Goal: Find contact information: Find contact information

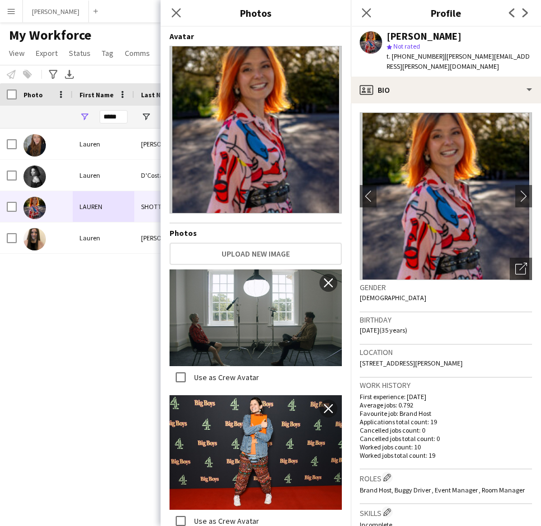
click at [175, 13] on icon at bounding box center [176, 12] width 9 height 9
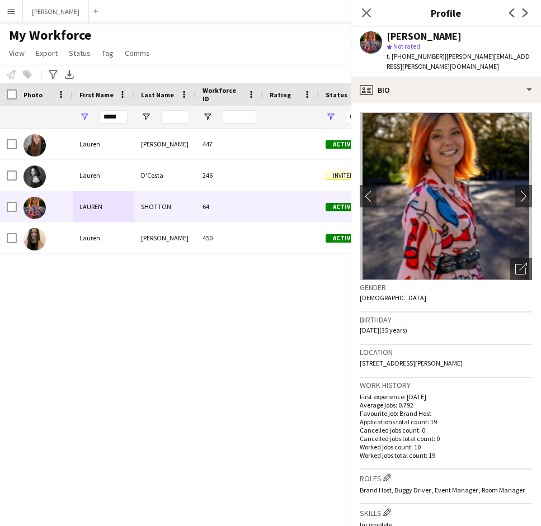
scroll to position [1783, 0]
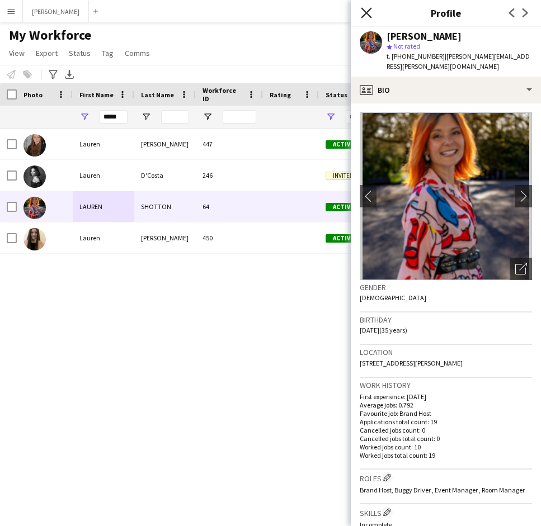
click at [362, 9] on icon at bounding box center [366, 12] width 11 height 11
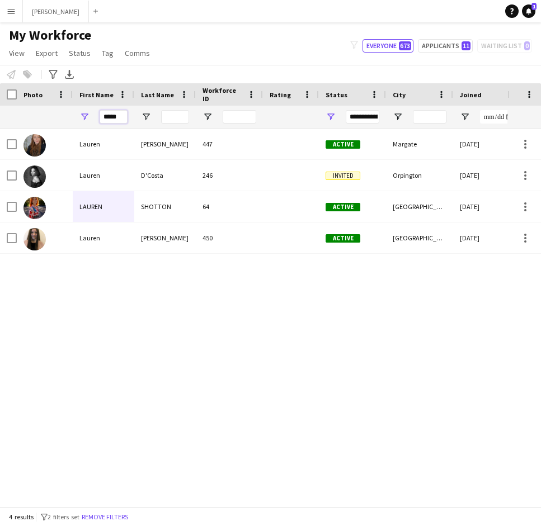
drag, startPoint x: 120, startPoint y: 116, endPoint x: 81, endPoint y: 114, distance: 39.2
click at [81, 114] on div "*****" at bounding box center [104, 117] width 62 height 22
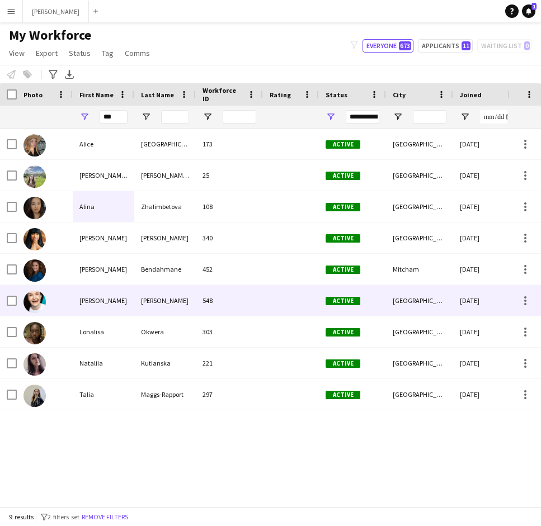
click at [96, 304] on div "[PERSON_NAME]" at bounding box center [104, 300] width 62 height 31
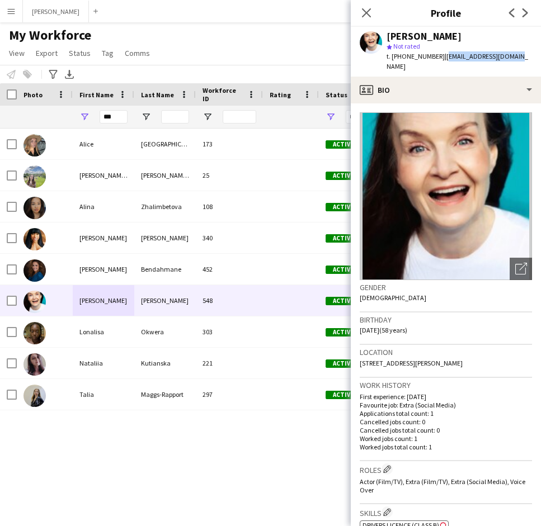
drag, startPoint x: 510, startPoint y: 53, endPoint x: 443, endPoint y: 54, distance: 66.6
click at [443, 54] on div "[PERSON_NAME] star Not rated t. [PHONE_NUMBER] | [EMAIL_ADDRESS][DOMAIN_NAME]" at bounding box center [446, 52] width 190 height 50
copy span "[EMAIL_ADDRESS][DOMAIN_NAME]"
click at [121, 116] on input "***" at bounding box center [114, 116] width 28 height 13
type input "*"
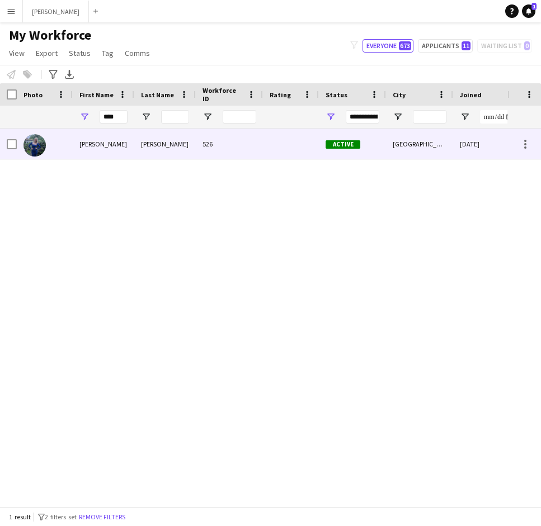
click at [104, 138] on div "[PERSON_NAME]" at bounding box center [104, 144] width 62 height 31
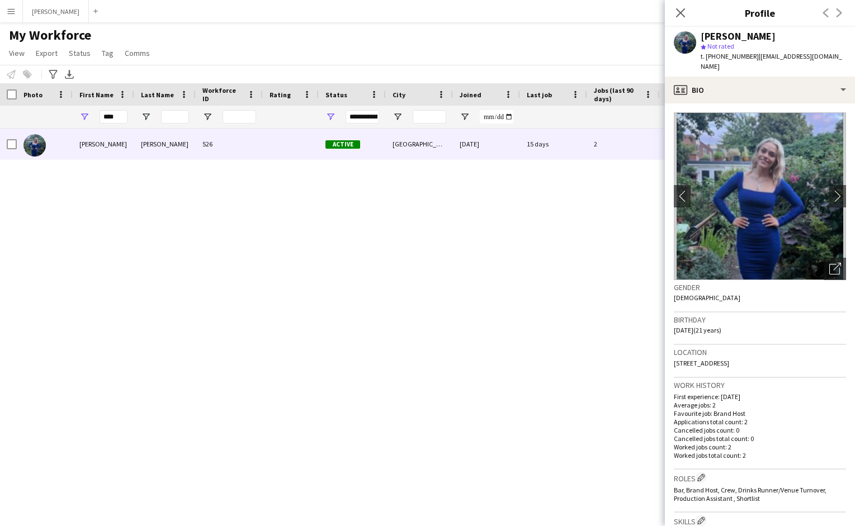
click at [540, 34] on div "[PERSON_NAME]" at bounding box center [773, 36] width 145 height 10
drag, startPoint x: 759, startPoint y: 36, endPoint x: 710, endPoint y: 36, distance: 48.7
click at [540, 36] on div "[PERSON_NAME]" at bounding box center [773, 36] width 145 height 10
copy div "[PERSON_NAME]"
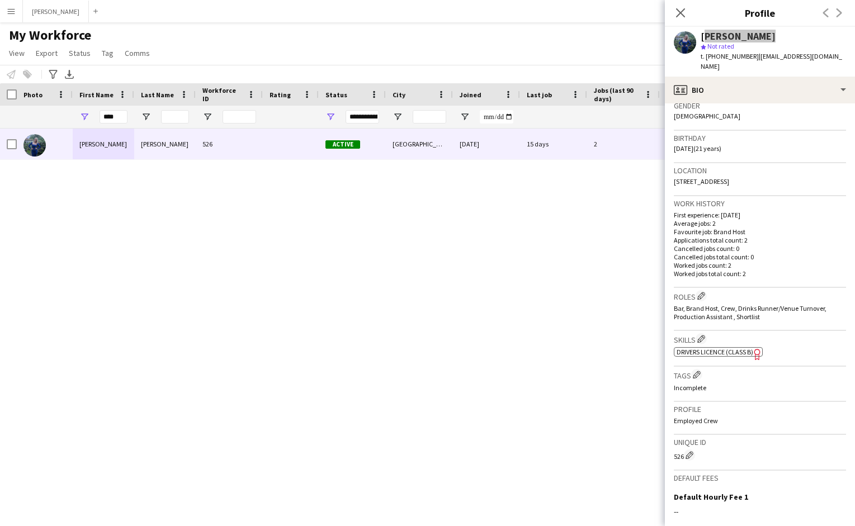
scroll to position [313, 0]
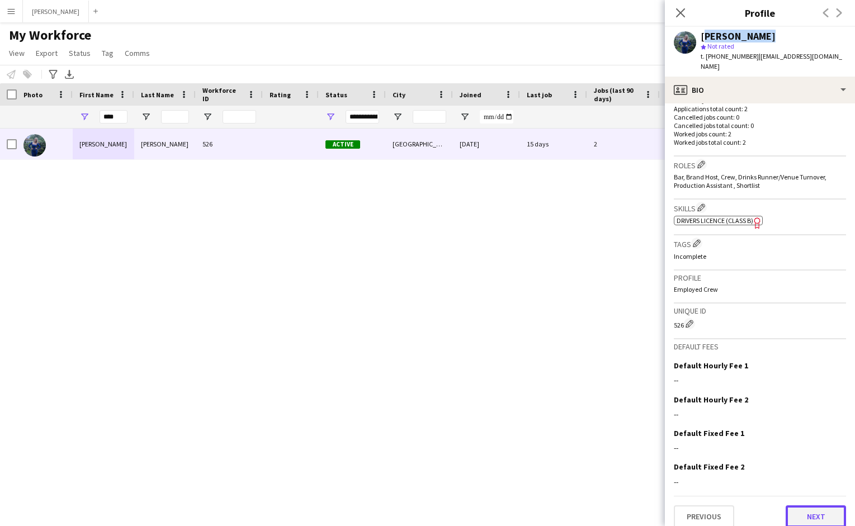
click at [540, 506] on button "Next" at bounding box center [816, 517] width 60 height 22
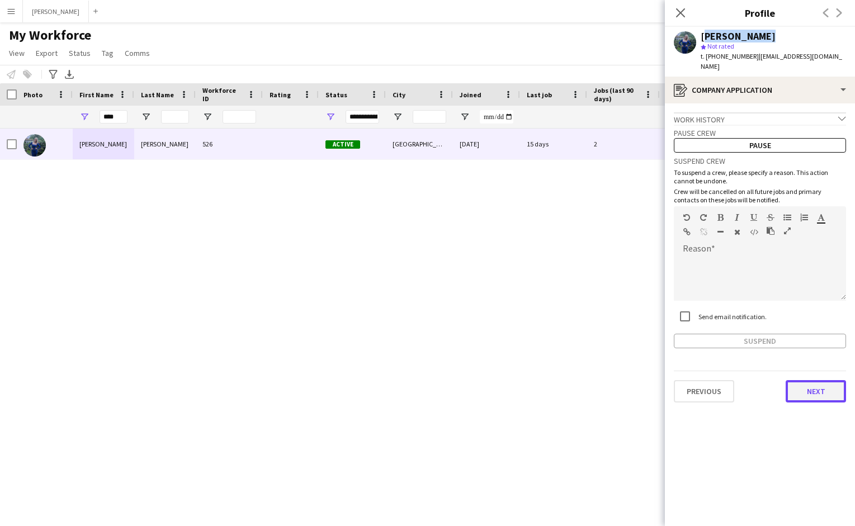
click at [540, 382] on button "Next" at bounding box center [816, 391] width 60 height 22
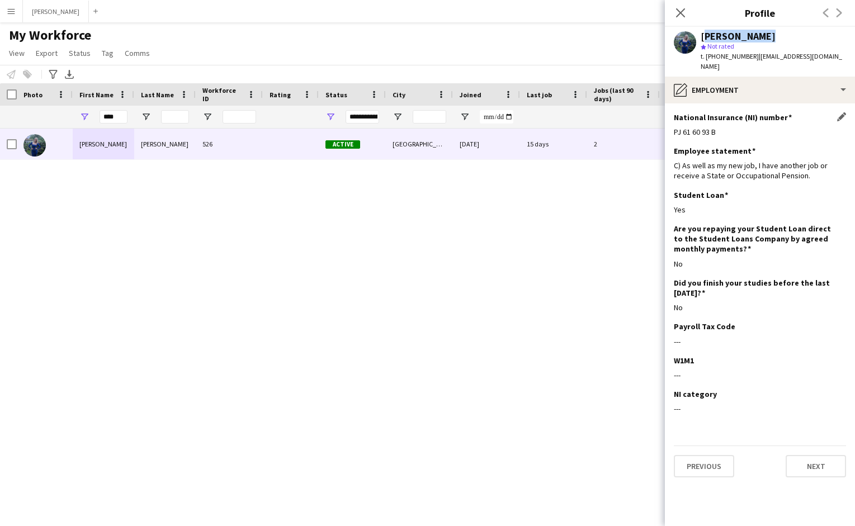
drag, startPoint x: 715, startPoint y: 119, endPoint x: 673, endPoint y: 119, distance: 42.0
click at [540, 127] on div "PJ 61 60 93 B" at bounding box center [760, 132] width 172 height 10
copy div "PJ 61 60 93 B"
click at [540, 455] on button "Previous" at bounding box center [704, 466] width 60 height 22
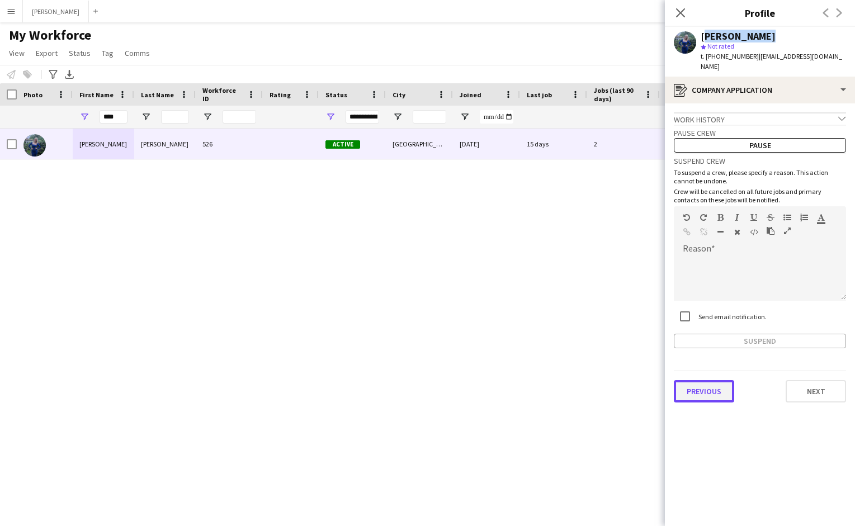
click at [540, 380] on button "Previous" at bounding box center [704, 391] width 60 height 22
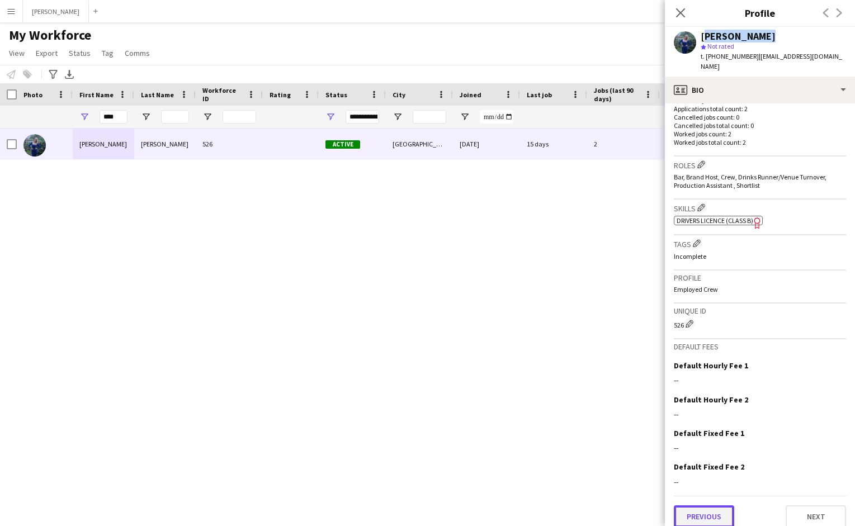
click at [540, 506] on button "Previous" at bounding box center [704, 517] width 60 height 22
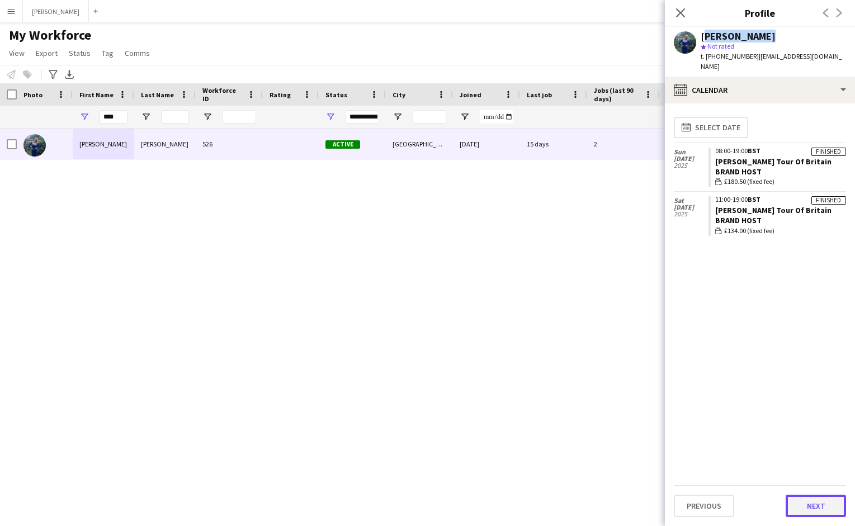
click at [540, 502] on button "Next" at bounding box center [816, 506] width 60 height 22
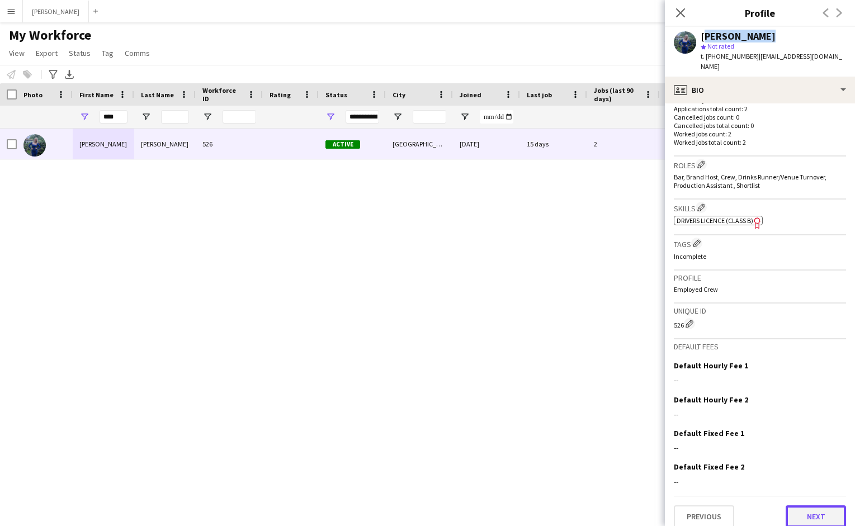
click at [540, 506] on button "Next" at bounding box center [816, 517] width 60 height 22
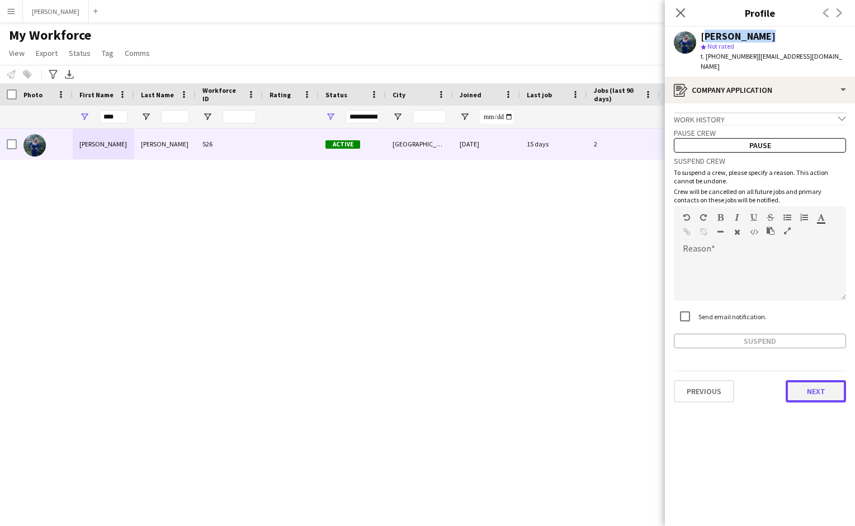
click at [540, 381] on button "Next" at bounding box center [816, 391] width 60 height 22
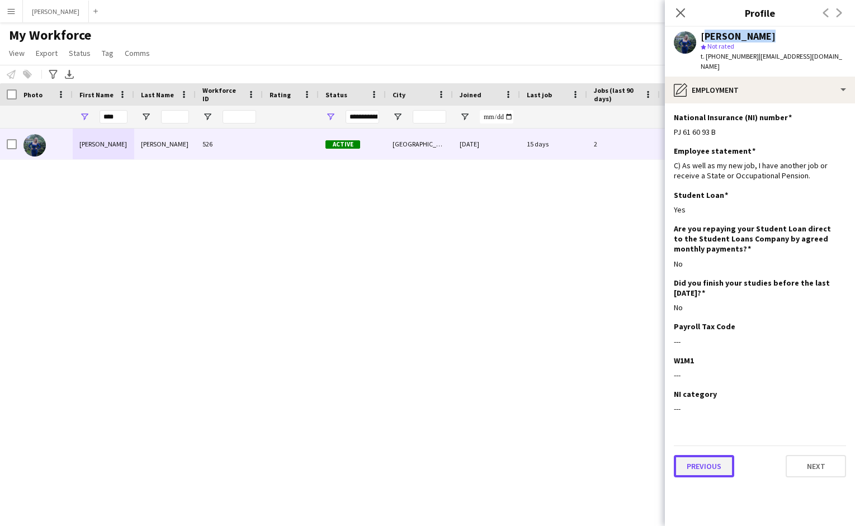
click at [540, 455] on button "Previous" at bounding box center [704, 466] width 60 height 22
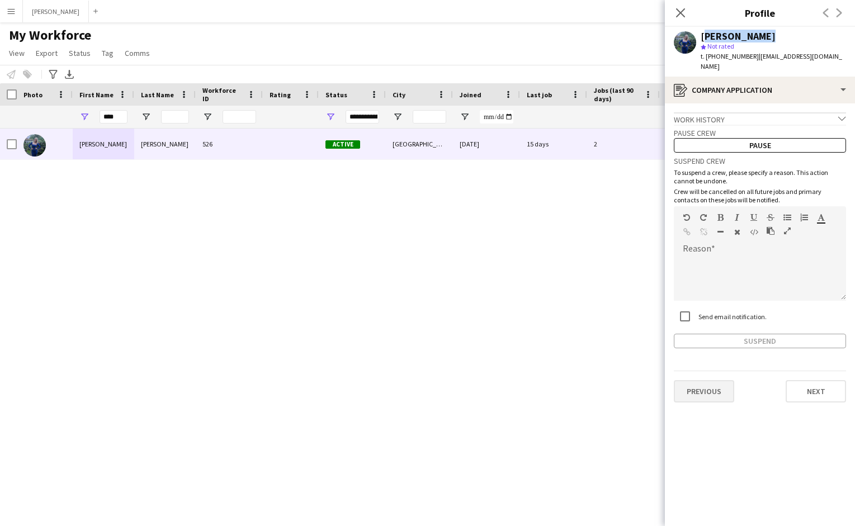
click at [540, 381] on button "Previous" at bounding box center [704, 391] width 60 height 22
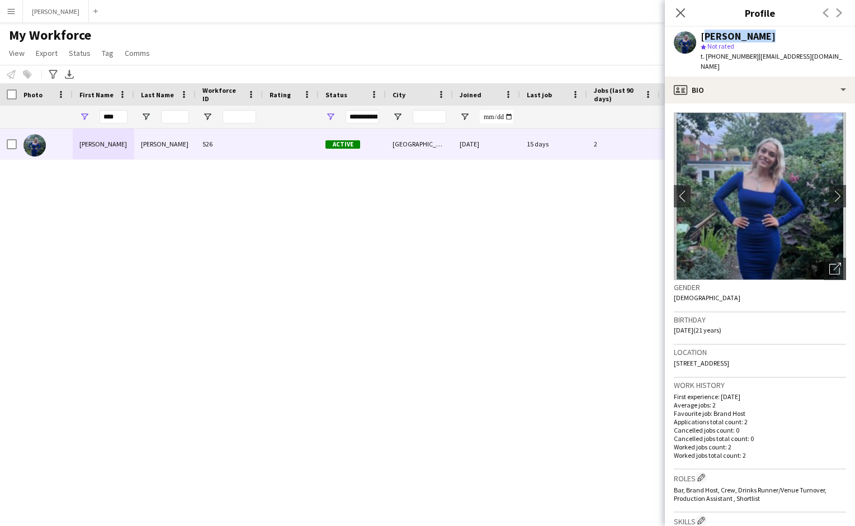
click at [540, 359] on span "[STREET_ADDRESS]" at bounding box center [701, 363] width 55 height 8
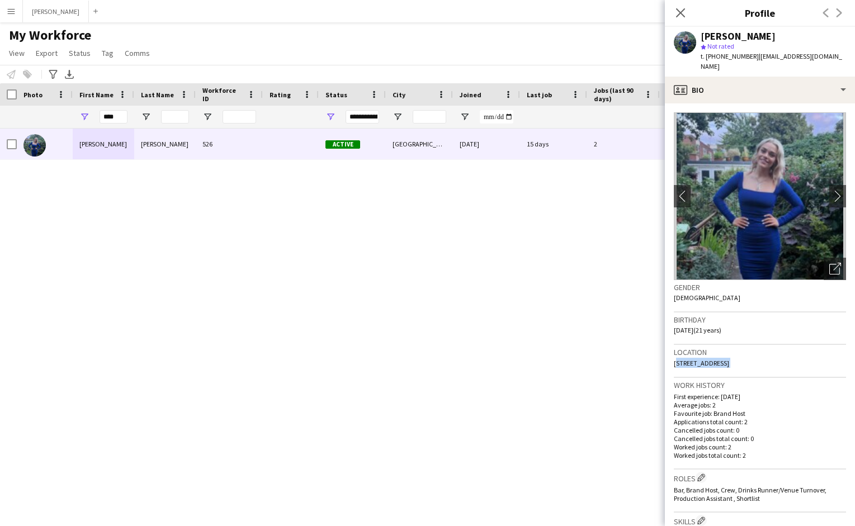
click at [540, 380] on h3 "Work history" at bounding box center [760, 385] width 172 height 10
drag, startPoint x: 737, startPoint y: 352, endPoint x: 673, endPoint y: 350, distance: 64.4
click at [540, 350] on app-crew-profile-bio "chevron-left chevron-right Open photos pop-in Gender [DEMOGRAPHIC_DATA] Birthda…" at bounding box center [760, 314] width 190 height 423
copy span "[STREET_ADDRESS]"
click at [540, 359] on span "[STREET_ADDRESS]" at bounding box center [701, 363] width 55 height 8
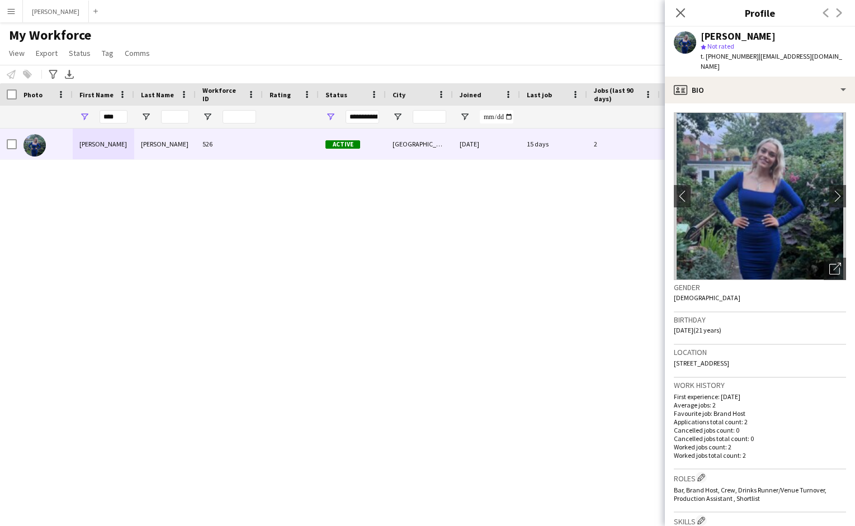
click at [540, 359] on span "[STREET_ADDRESS]" at bounding box center [701, 363] width 55 height 8
copy span "[GEOGRAPHIC_DATA]"
click at [540, 54] on span "t. [PHONE_NUMBER]" at bounding box center [730, 56] width 58 height 8
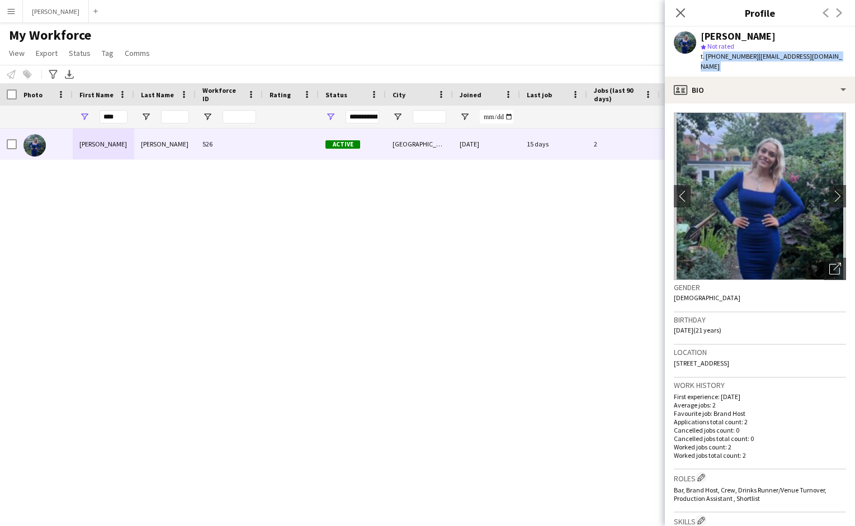
click at [540, 30] on div "[PERSON_NAME] star Not rated t. [PHONE_NUMBER] | [EMAIL_ADDRESS][DOMAIN_NAME]" at bounding box center [760, 52] width 190 height 50
drag, startPoint x: 750, startPoint y: 54, endPoint x: 715, endPoint y: 53, distance: 34.7
click at [540, 53] on div "t. [PHONE_NUMBER] | [EMAIL_ADDRESS][DOMAIN_NAME]" at bounding box center [773, 61] width 145 height 20
copy span "7486324554"
click at [540, 56] on div "[PERSON_NAME] star Not rated t. [PHONE_NUMBER] | [EMAIL_ADDRESS][DOMAIN_NAME]" at bounding box center [760, 52] width 190 height 50
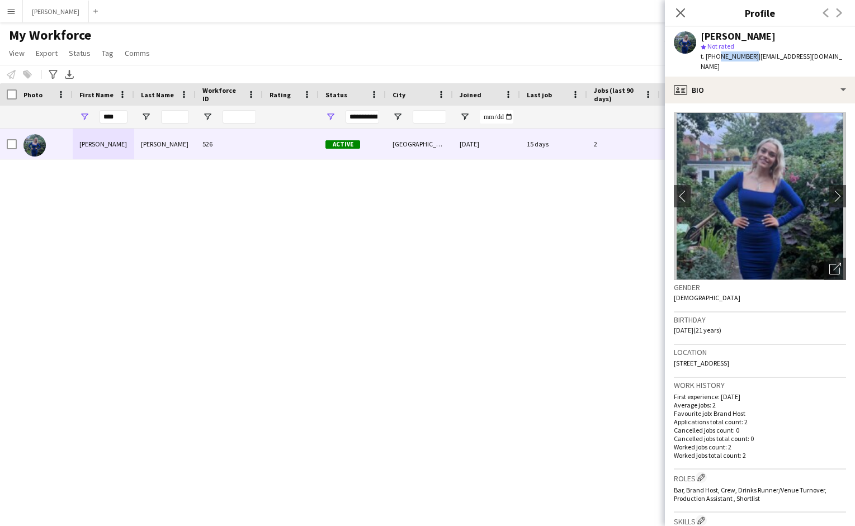
click at [540, 56] on div "[PERSON_NAME] star Not rated t. [PHONE_NUMBER] | [EMAIL_ADDRESS][DOMAIN_NAME]" at bounding box center [760, 52] width 190 height 50
click at [540, 46] on div "star Not rated" at bounding box center [773, 46] width 145 height 10
click at [540, 56] on span "| [EMAIL_ADDRESS][DOMAIN_NAME]" at bounding box center [772, 61] width 142 height 18
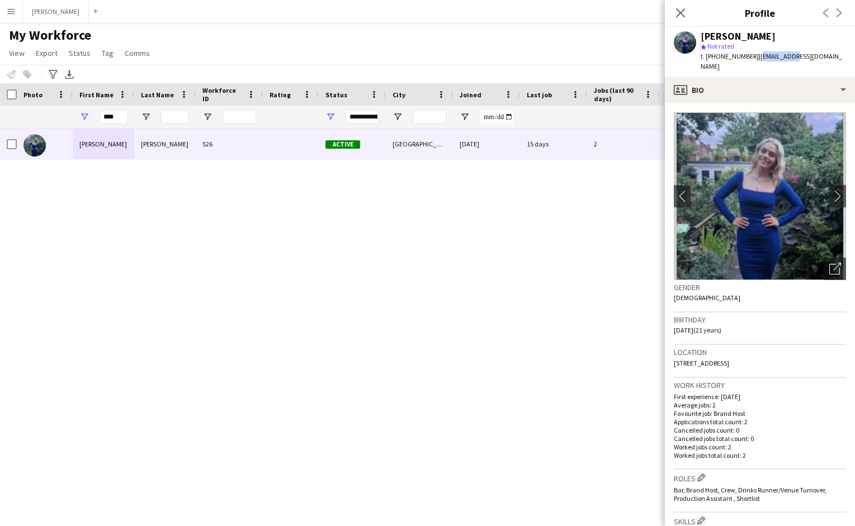
click at [540, 56] on span "| [EMAIL_ADDRESS][DOMAIN_NAME]" at bounding box center [772, 61] width 142 height 18
click at [540, 40] on div "[PERSON_NAME]" at bounding box center [773, 36] width 145 height 10
drag, startPoint x: 827, startPoint y: 57, endPoint x: 753, endPoint y: 55, distance: 73.9
click at [540, 55] on span "| [EMAIL_ADDRESS][DOMAIN_NAME]" at bounding box center [772, 61] width 142 height 18
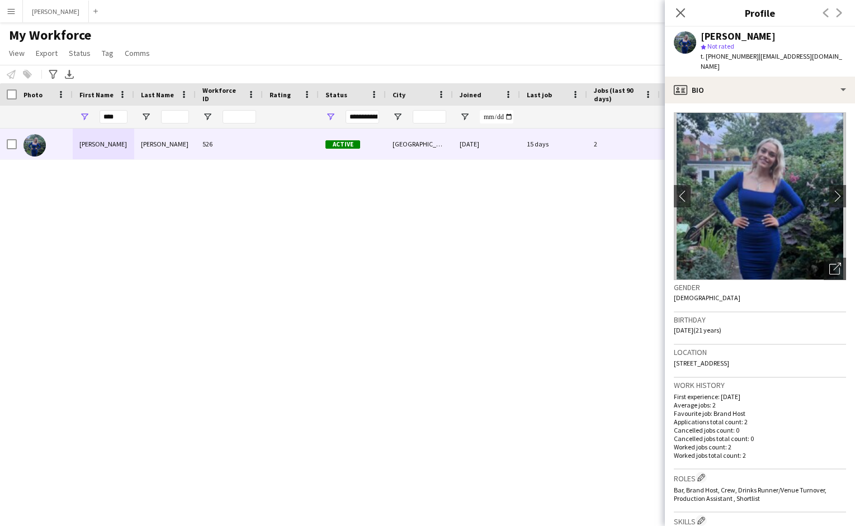
click at [540, 40] on div "[PERSON_NAME]" at bounding box center [773, 36] width 145 height 10
drag, startPoint x: 829, startPoint y: 54, endPoint x: 754, endPoint y: 55, distance: 75.0
click at [540, 55] on div "[PERSON_NAME] star Not rated t. [PHONE_NUMBER] | [EMAIL_ADDRESS][DOMAIN_NAME]" at bounding box center [760, 52] width 190 height 50
copy span "[EMAIL_ADDRESS][DOMAIN_NAME]"
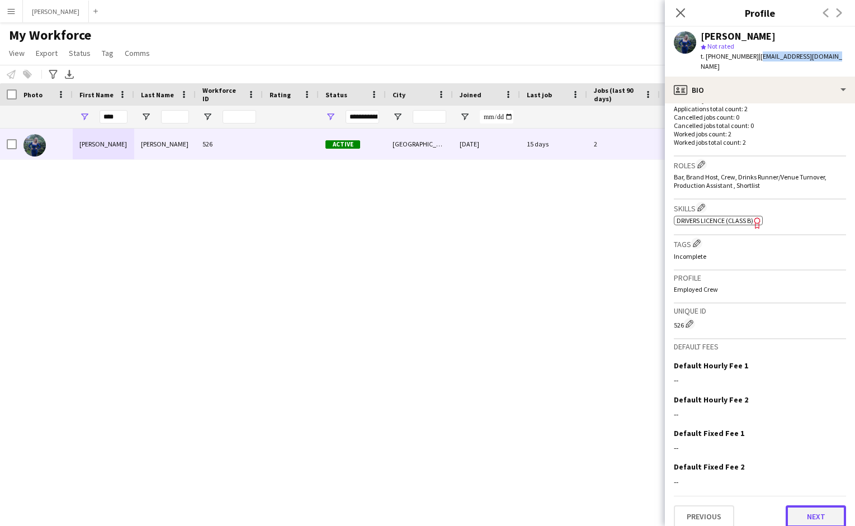
click at [540, 507] on button "Next" at bounding box center [816, 517] width 60 height 22
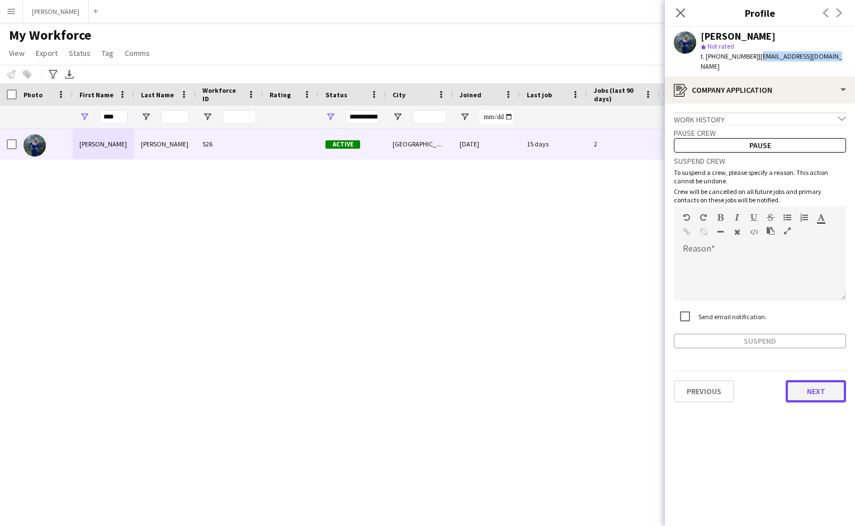
click at [540, 380] on button "Next" at bounding box center [816, 391] width 60 height 22
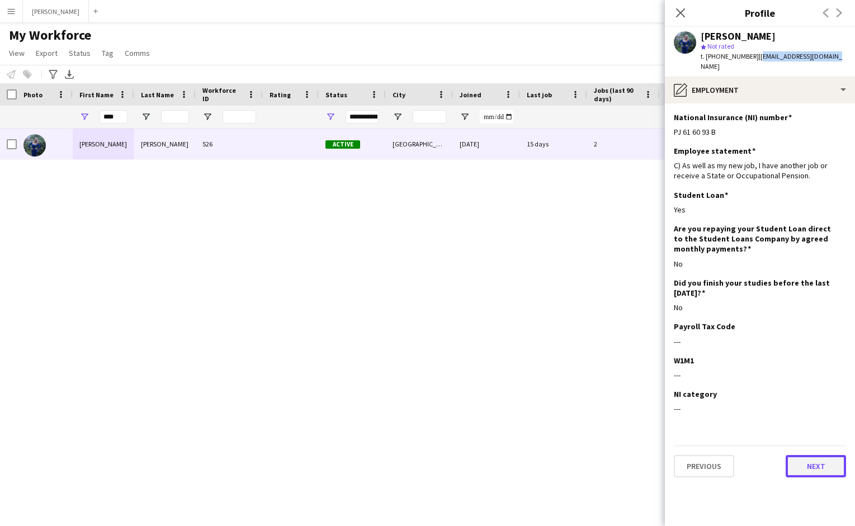
click at [540, 460] on button "Next" at bounding box center [816, 466] width 60 height 22
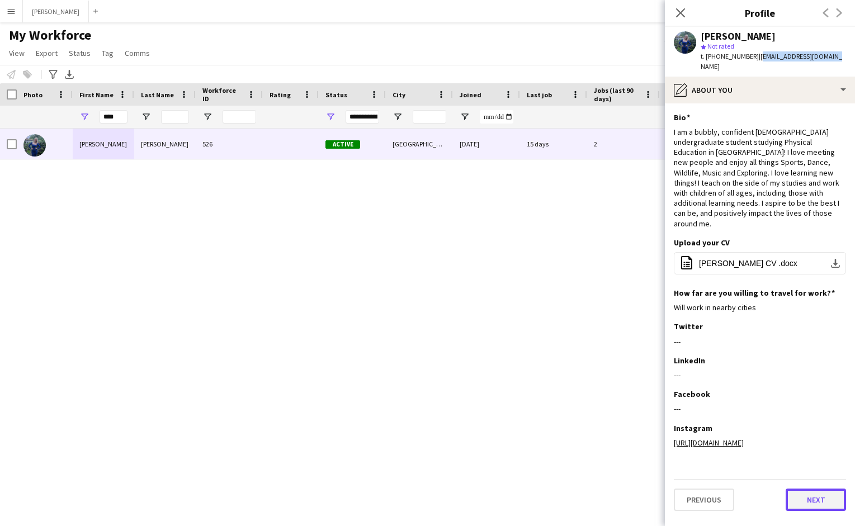
click at [540, 489] on button "Next" at bounding box center [816, 500] width 60 height 22
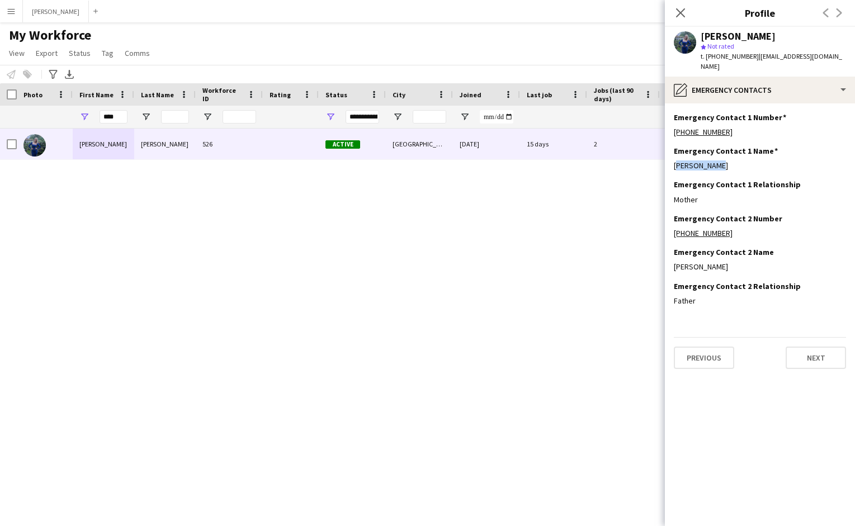
drag, startPoint x: 723, startPoint y: 157, endPoint x: 673, endPoint y: 154, distance: 50.4
click at [540, 154] on app-section-data-types "Emergency Contact 1 Number Edit this field [PHONE_NUMBER] Emergency Contact 1 N…" at bounding box center [760, 314] width 190 height 423
copy div "[PERSON_NAME]"
drag, startPoint x: 698, startPoint y: 189, endPoint x: 673, endPoint y: 189, distance: 25.2
click at [540, 189] on app-section-data-types "Emergency Contact 1 Number Edit this field [PHONE_NUMBER] Emergency Contact 1 N…" at bounding box center [760, 314] width 190 height 423
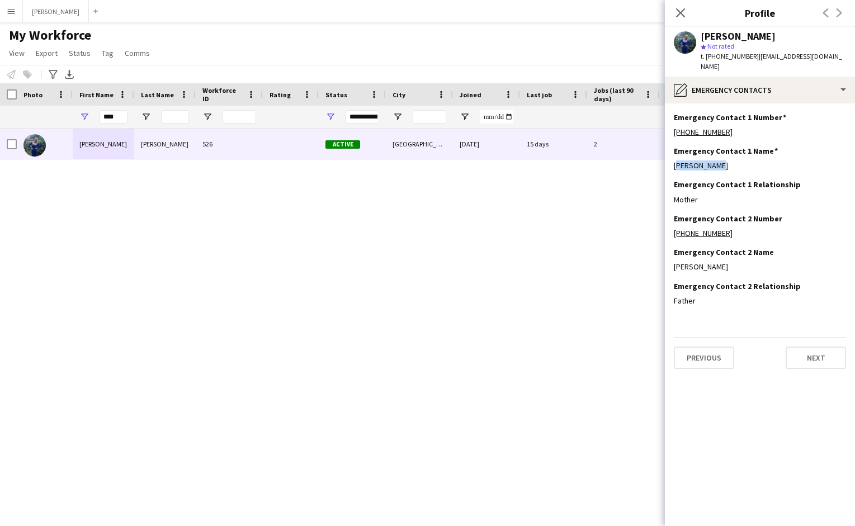
copy div "Mother"
drag, startPoint x: 733, startPoint y: 122, endPoint x: 667, endPoint y: 123, distance: 66.6
click at [540, 123] on app-section-data-types "Emergency Contact 1 Number Edit this field [PHONE_NUMBER] Emergency Contact 1 N…" at bounding box center [760, 314] width 190 height 423
copy link "[PHONE_NUMBER]"
click at [540, 347] on button "Next" at bounding box center [816, 358] width 60 height 22
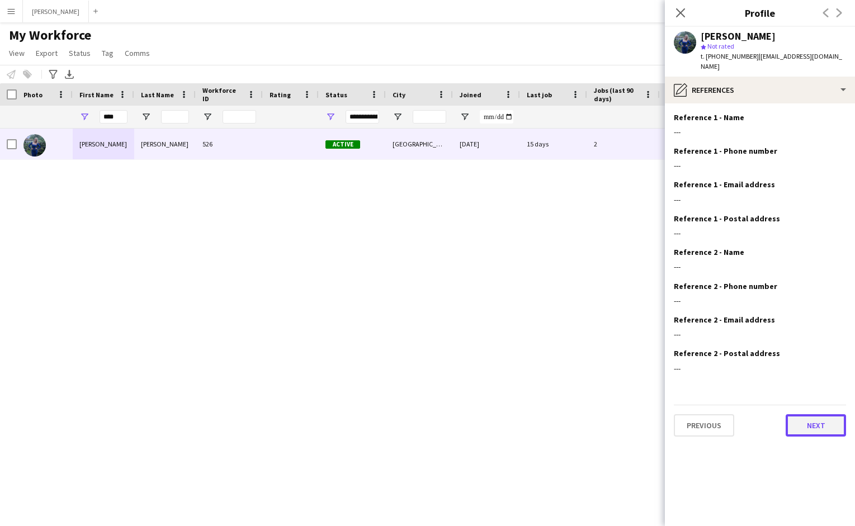
click at [540, 414] on button "Next" at bounding box center [816, 425] width 60 height 22
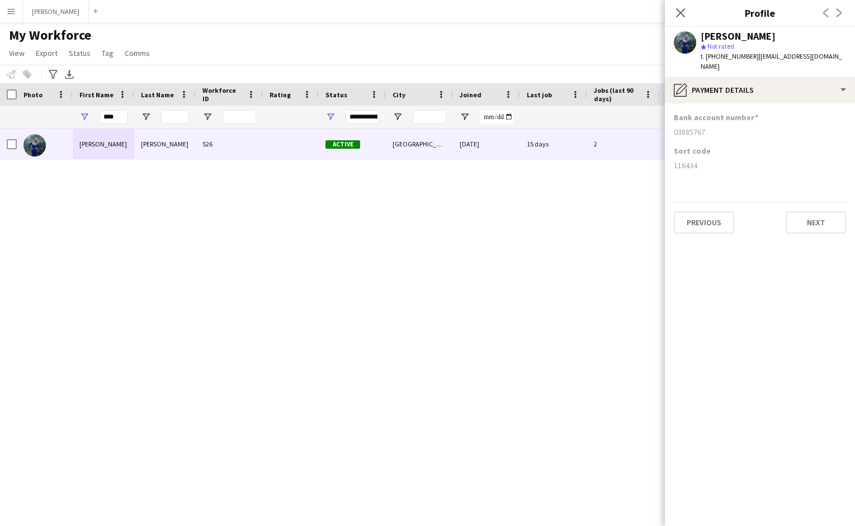
click at [540, 127] on div "03885767" at bounding box center [760, 132] width 172 height 10
drag, startPoint x: 704, startPoint y: 121, endPoint x: 671, endPoint y: 121, distance: 33.6
click at [540, 121] on app-section-data-types "Bank account number [FINANCIAL_ID] Sort code [FINANCIAL_ID] Previous Next" at bounding box center [760, 314] width 190 height 423
click at [540, 217] on button "Next" at bounding box center [816, 222] width 60 height 22
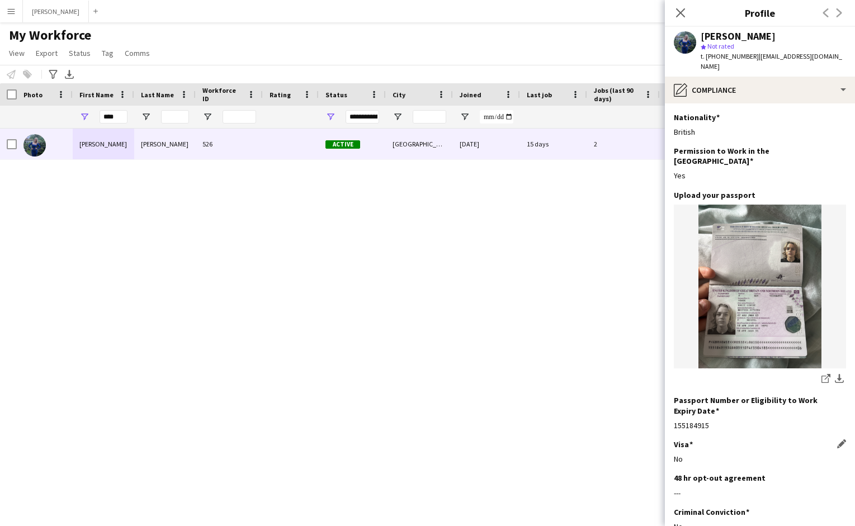
scroll to position [57, 0]
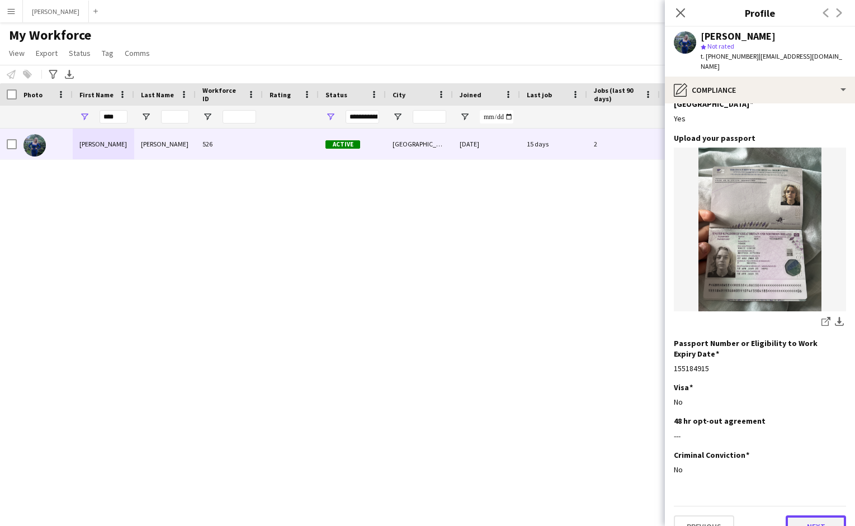
click at [540, 516] on button "Next" at bounding box center [816, 527] width 60 height 22
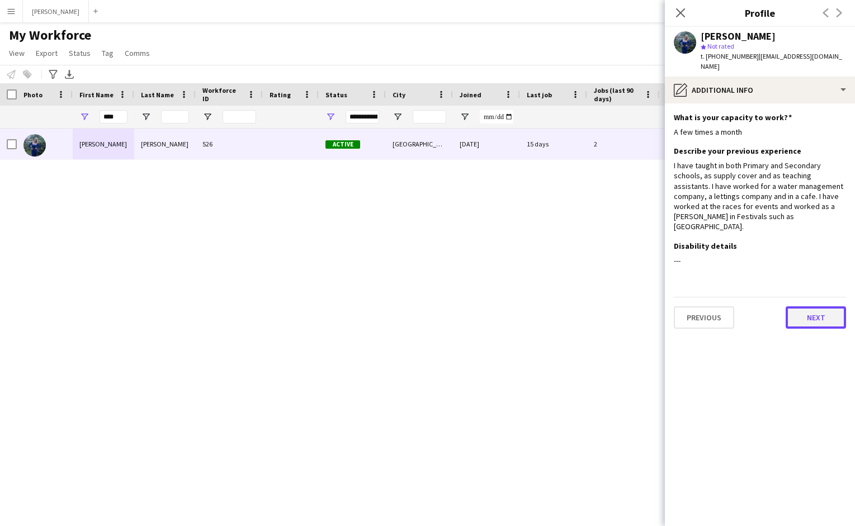
click at [540, 307] on button "Next" at bounding box center [816, 318] width 60 height 22
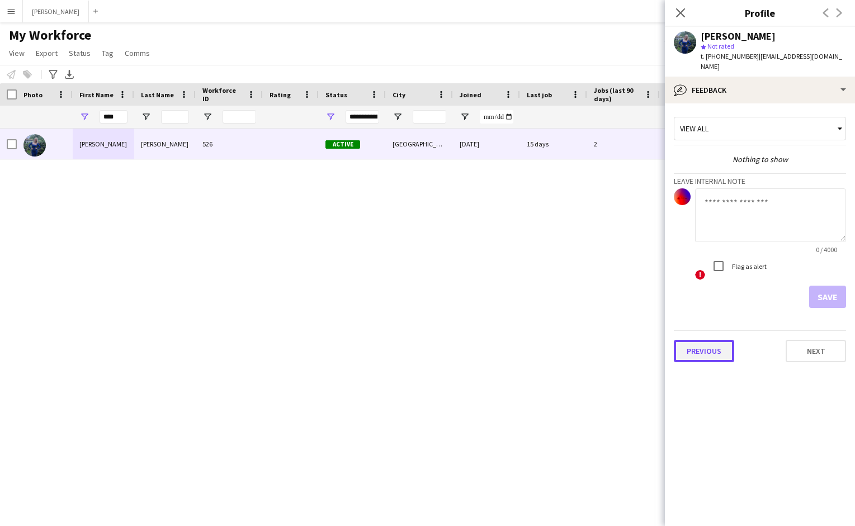
click at [540, 342] on button "Previous" at bounding box center [704, 351] width 60 height 22
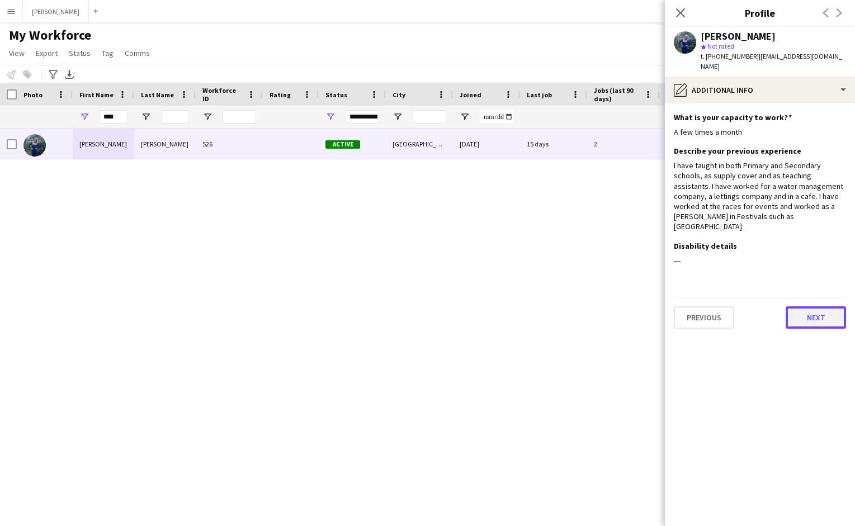
click at [540, 307] on button "Next" at bounding box center [816, 318] width 60 height 22
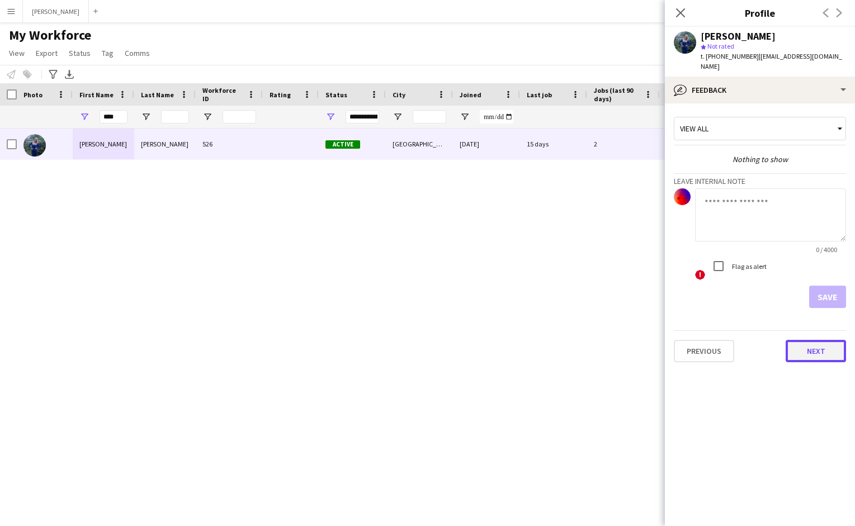
click at [540, 344] on button "Next" at bounding box center [816, 351] width 60 height 22
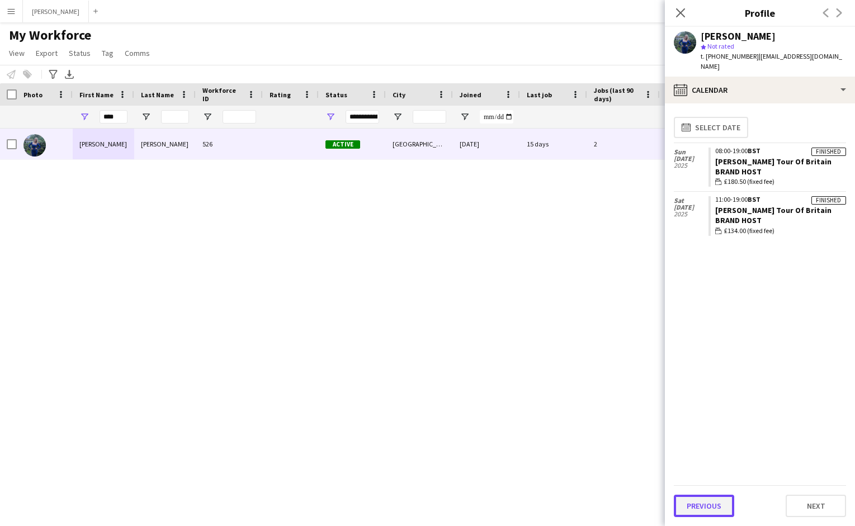
click at [540, 507] on button "Previous" at bounding box center [704, 506] width 60 height 22
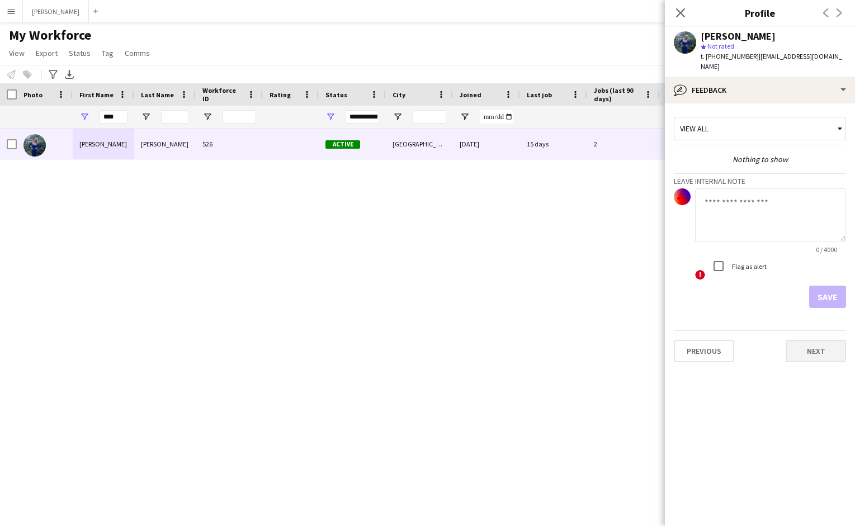
click at [540, 340] on button "Next" at bounding box center [816, 351] width 60 height 22
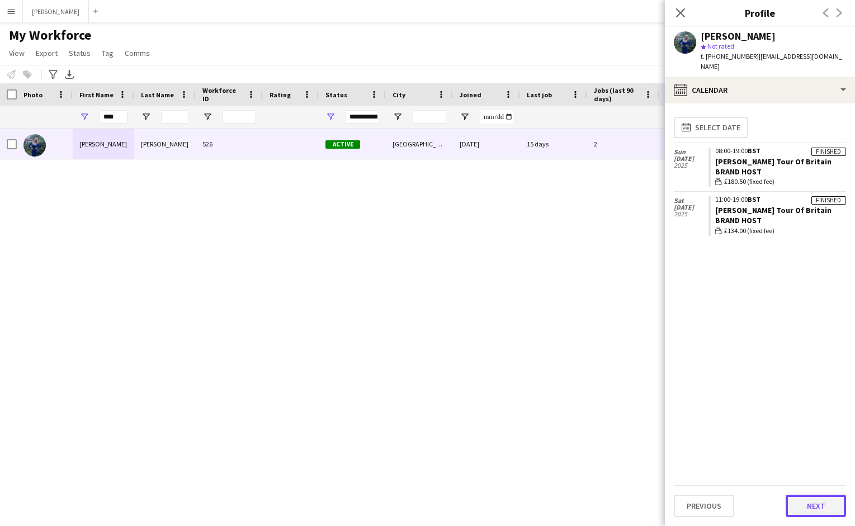
click at [540, 506] on button "Next" at bounding box center [816, 506] width 60 height 22
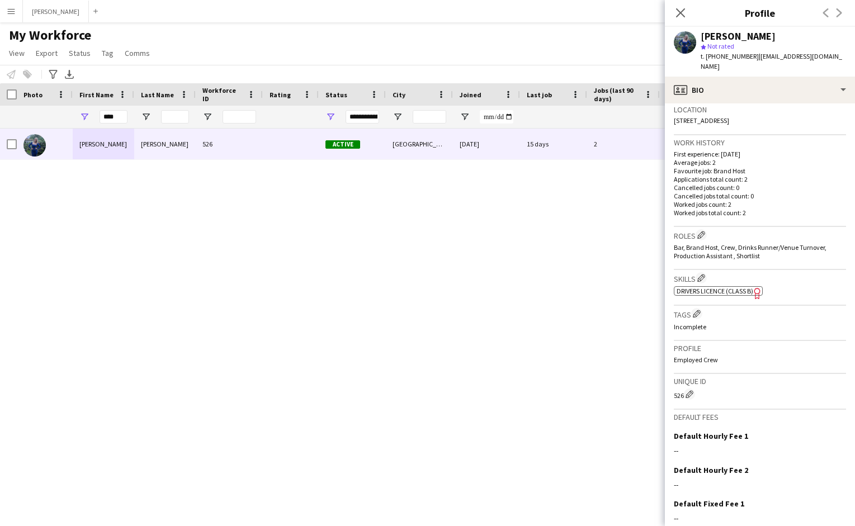
scroll to position [313, 0]
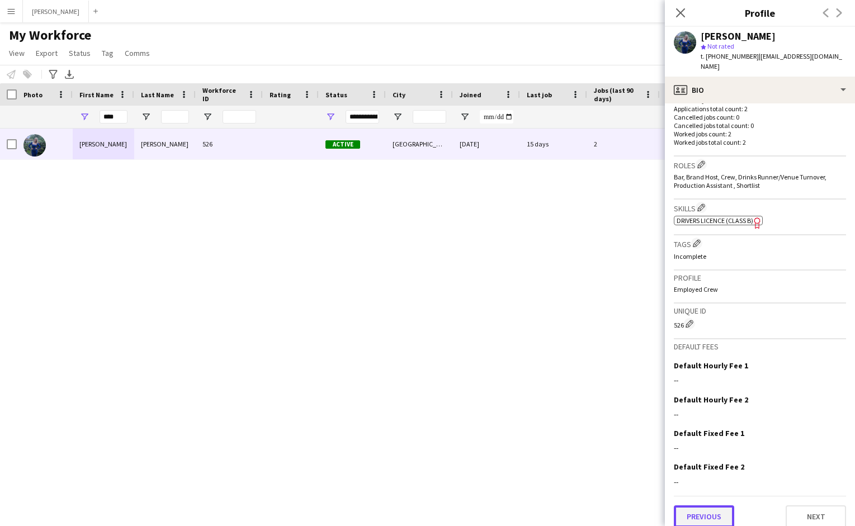
click at [540, 506] on button "Previous" at bounding box center [704, 517] width 60 height 22
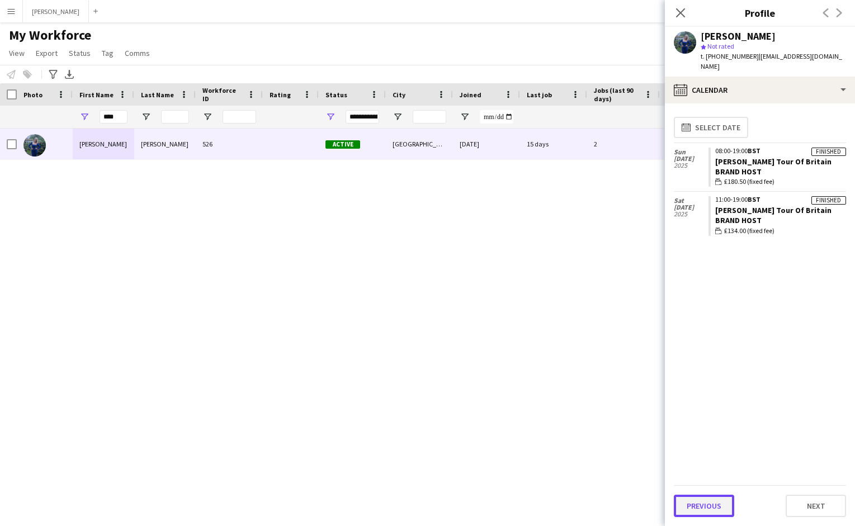
click at [540, 502] on button "Previous" at bounding box center [704, 506] width 60 height 22
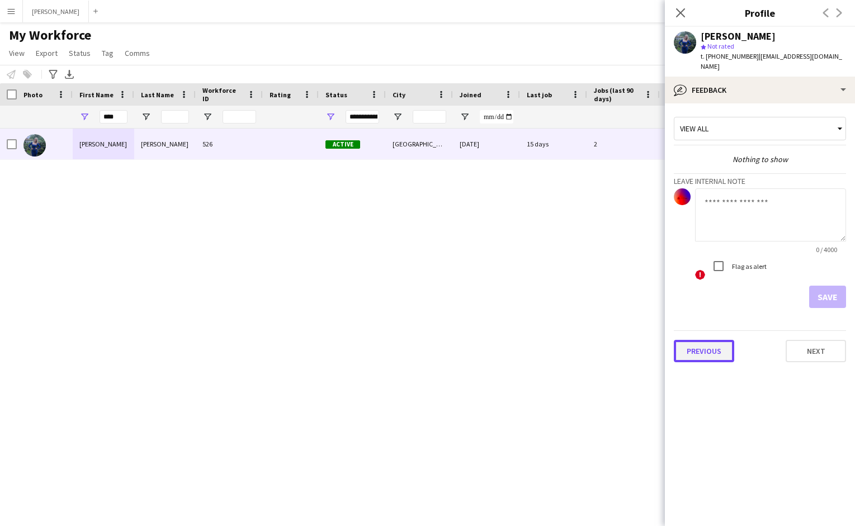
click at [540, 347] on button "Previous" at bounding box center [704, 351] width 60 height 22
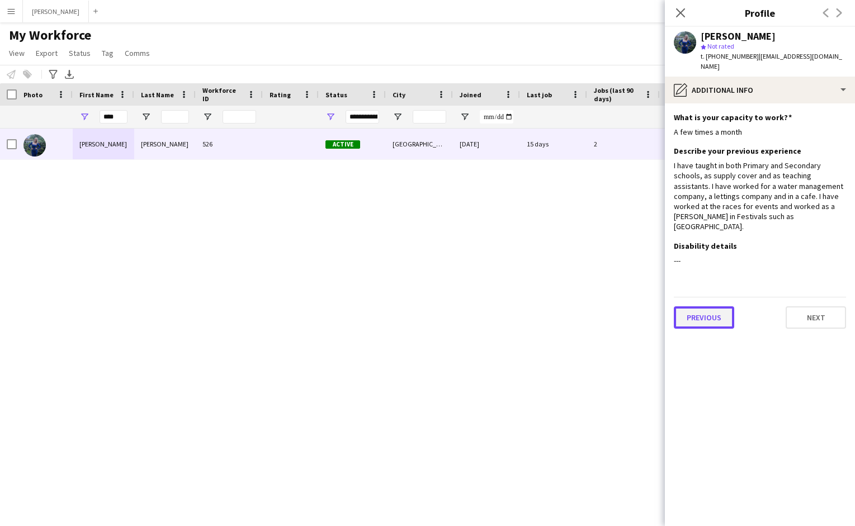
click at [540, 307] on button "Previous" at bounding box center [704, 318] width 60 height 22
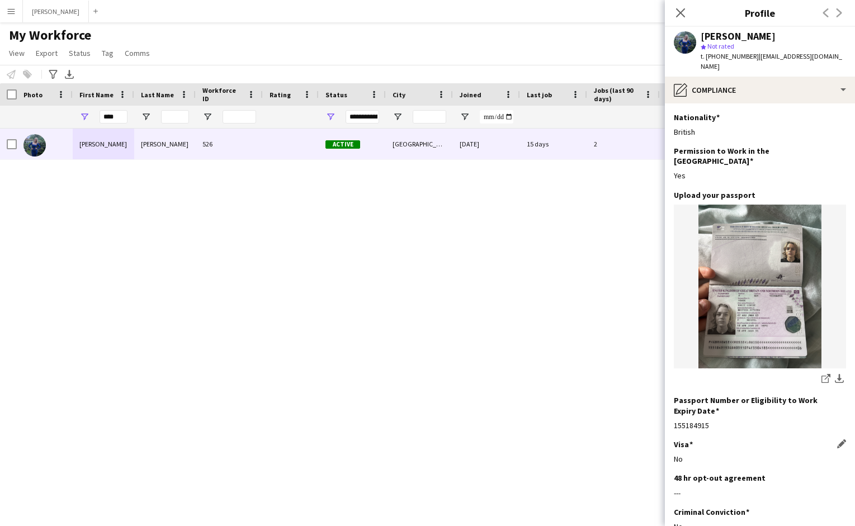
scroll to position [57, 0]
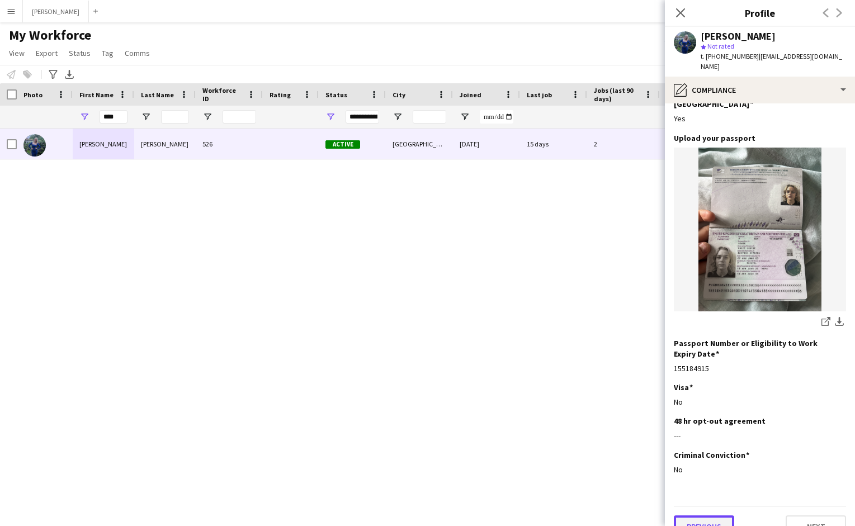
click at [540, 516] on button "Previous" at bounding box center [704, 527] width 60 height 22
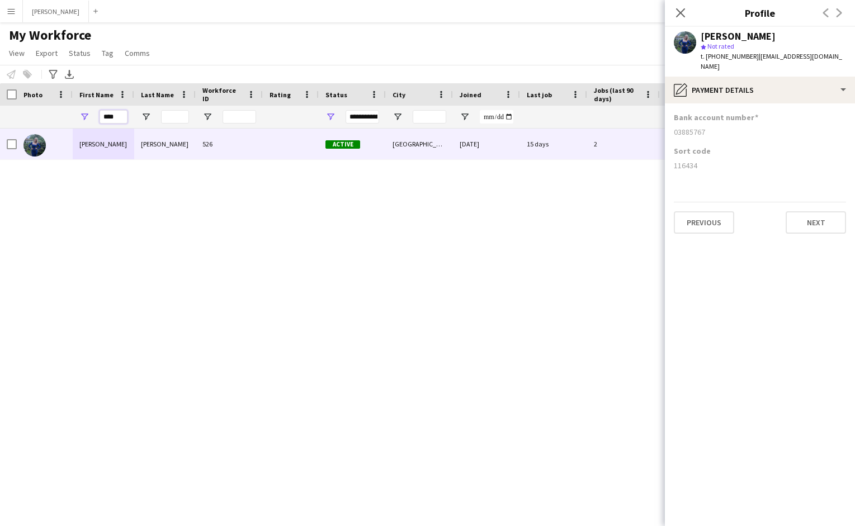
drag, startPoint x: 121, startPoint y: 115, endPoint x: 93, endPoint y: 112, distance: 28.7
click at [93, 112] on div "****" at bounding box center [104, 117] width 62 height 22
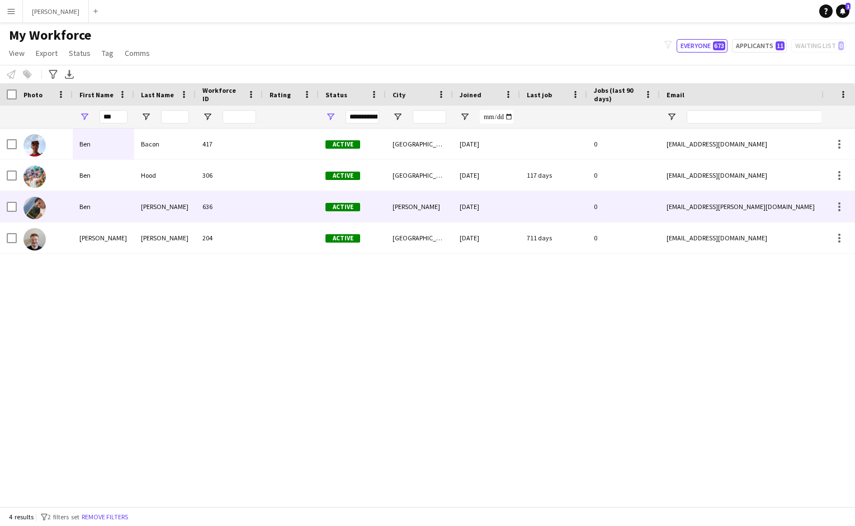
click at [126, 202] on div "Ben" at bounding box center [104, 206] width 62 height 31
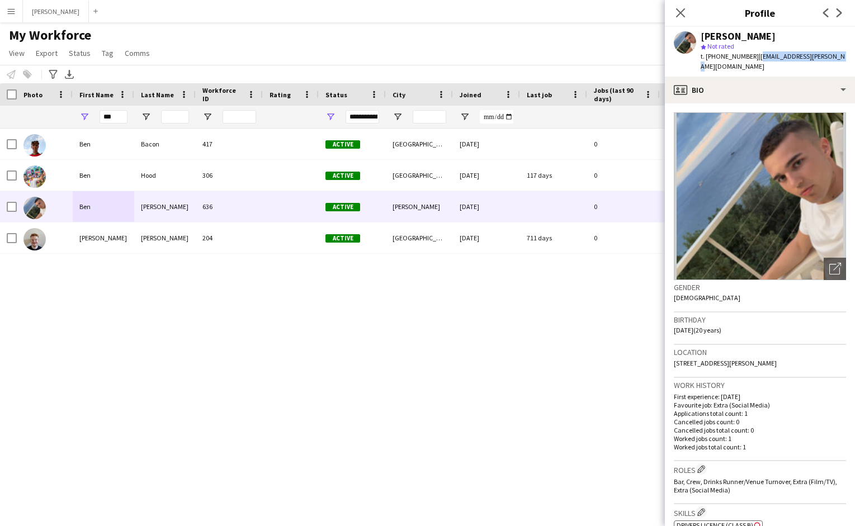
drag, startPoint x: 835, startPoint y: 57, endPoint x: 755, endPoint y: 58, distance: 80.0
click at [540, 58] on div "[PERSON_NAME] star Not rated t. [PHONE_NUMBER] | [EMAIL_ADDRESS][PERSON_NAME][D…" at bounding box center [760, 52] width 190 height 50
drag, startPoint x: 120, startPoint y: 114, endPoint x: 81, endPoint y: 112, distance: 39.2
click at [81, 112] on div "***" at bounding box center [104, 117] width 62 height 22
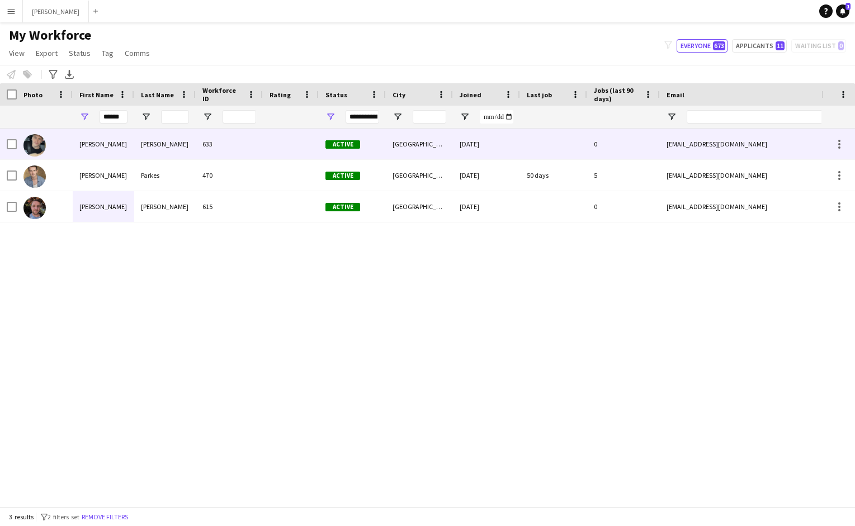
click at [100, 148] on div "[PERSON_NAME]" at bounding box center [104, 144] width 62 height 31
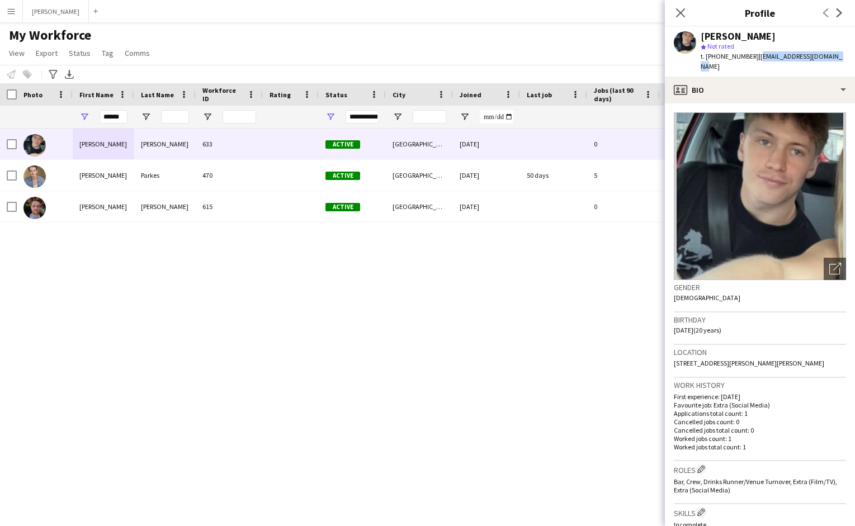
drag, startPoint x: 828, startPoint y: 55, endPoint x: 754, endPoint y: 58, distance: 73.9
click at [540, 58] on div "[PERSON_NAME] star Not rated t. [PHONE_NUMBER] | [EMAIL_ADDRESS][DOMAIN_NAME]" at bounding box center [760, 52] width 190 height 50
drag, startPoint x: 121, startPoint y: 114, endPoint x: 88, endPoint y: 111, distance: 32.6
click at [88, 111] on div "******" at bounding box center [104, 117] width 62 height 22
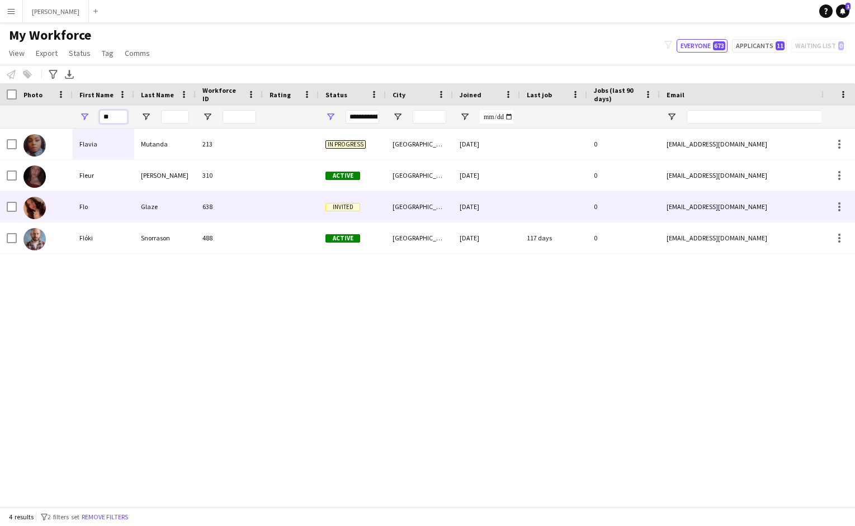
type input "**"
click at [99, 203] on div "Flo" at bounding box center [104, 206] width 62 height 31
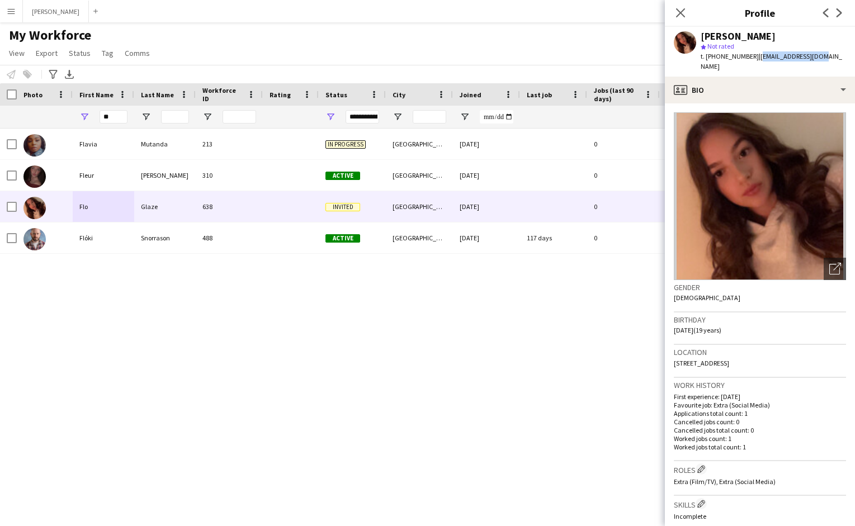
drag, startPoint x: 813, startPoint y: 56, endPoint x: 754, endPoint y: 57, distance: 59.3
click at [540, 57] on div "[PERSON_NAME] star Not rated t. [PHONE_NUMBER] | [EMAIL_ADDRESS][DOMAIN_NAME]" at bounding box center [760, 52] width 190 height 50
